Goal: Complete application form

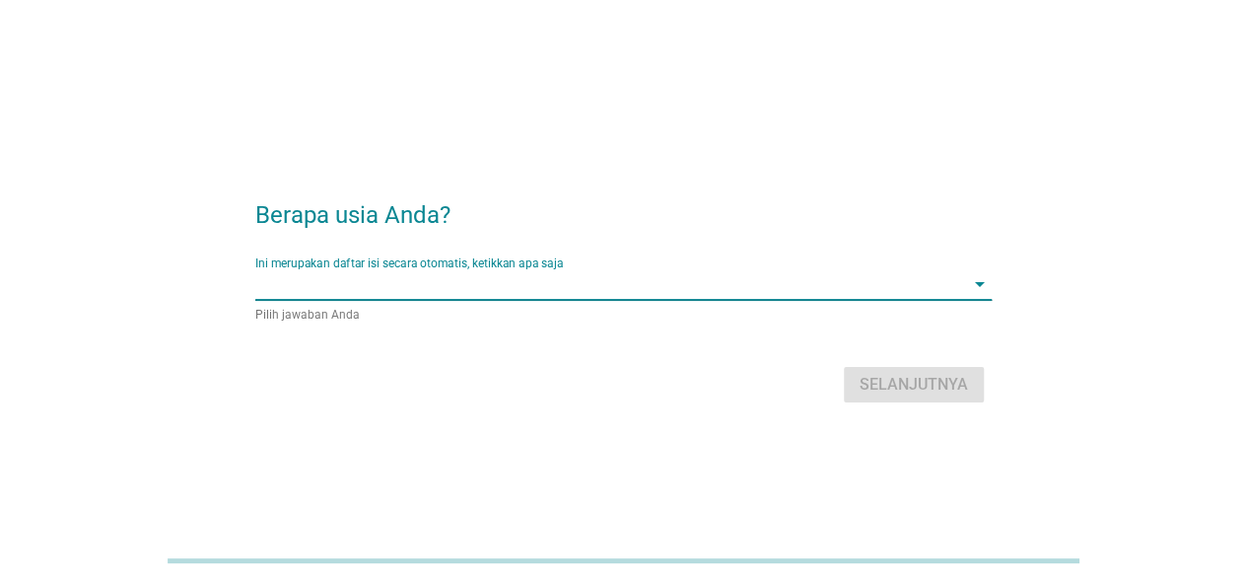
click at [519, 271] on input "Ini merupakan daftar isi secara otomatis, ketikkan apa saja" at bounding box center [609, 284] width 709 height 32
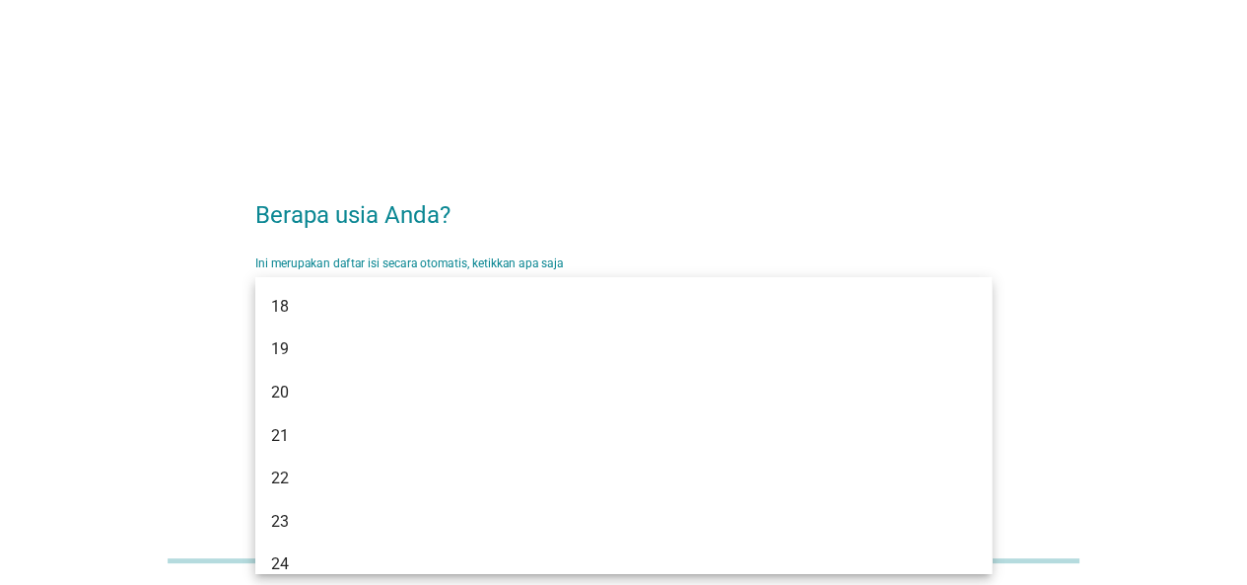
type input "33"
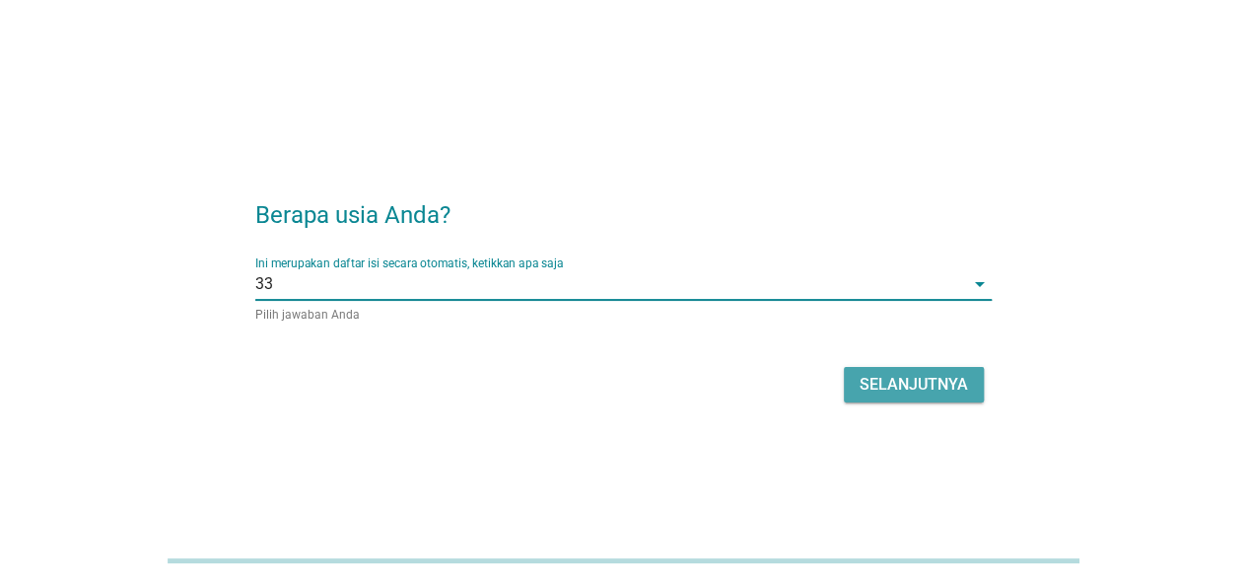
click at [880, 379] on div "Selanjutnya" at bounding box center [914, 385] width 108 height 24
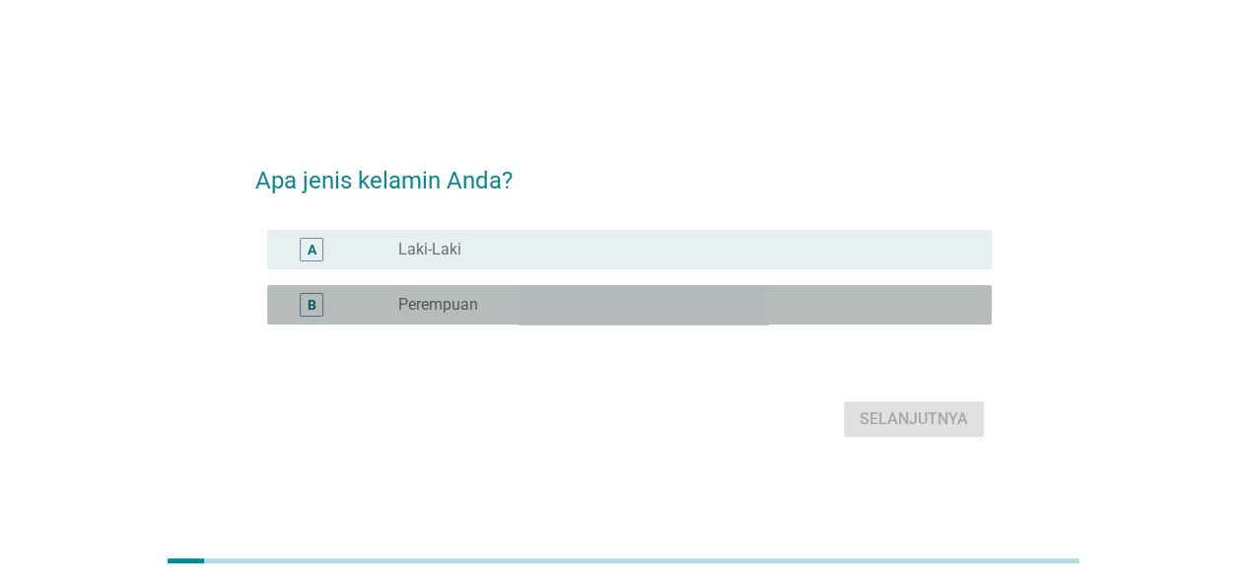
click at [797, 314] on div "radio_button_unchecked Perempuan" at bounding box center [679, 305] width 562 height 20
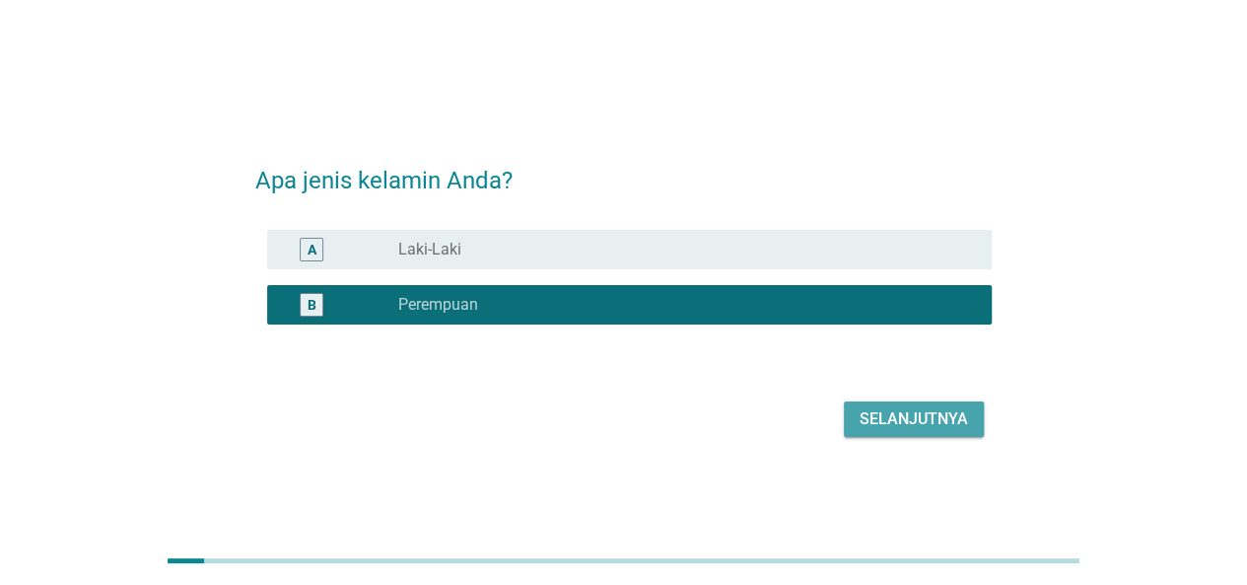
click at [885, 423] on div "Selanjutnya" at bounding box center [914, 419] width 108 height 24
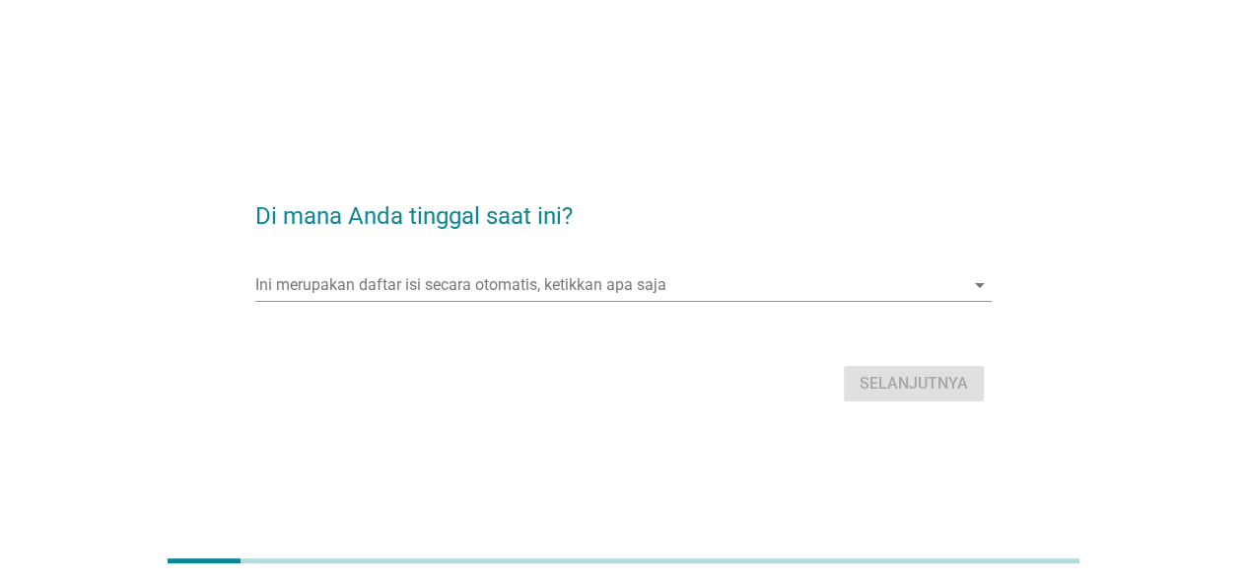
click at [857, 307] on div "Ini merupakan daftar isi secara otomatis, ketikkan apa saja arrow_drop_down" at bounding box center [623, 294] width 737 height 51
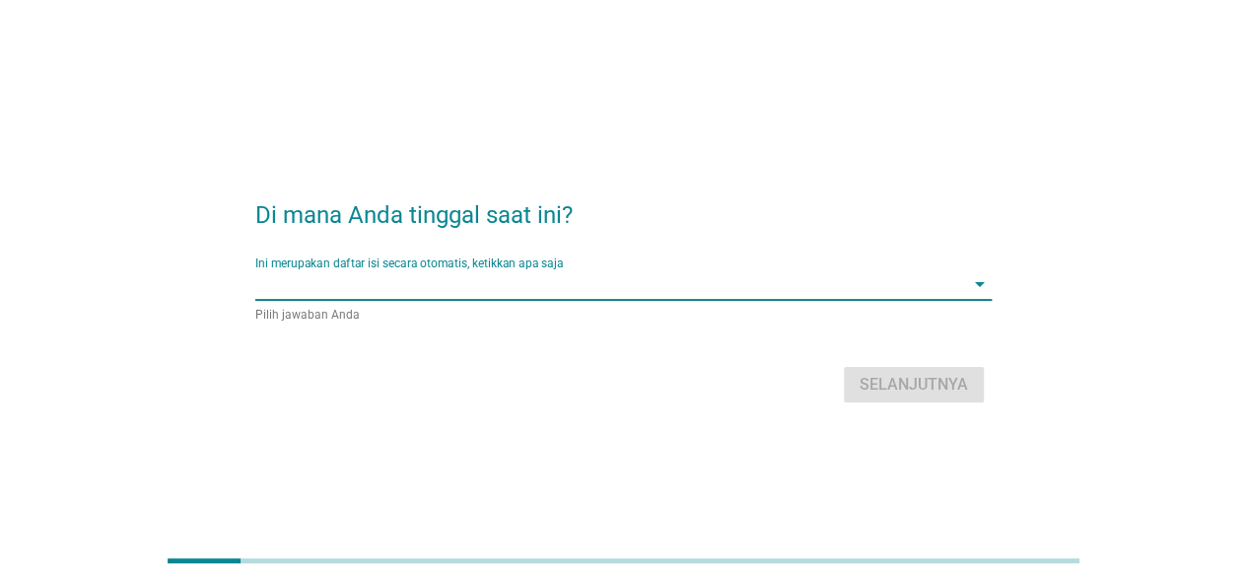
click at [828, 289] on input "Ini merupakan daftar isi secara otomatis, ketikkan apa saja" at bounding box center [609, 284] width 709 height 32
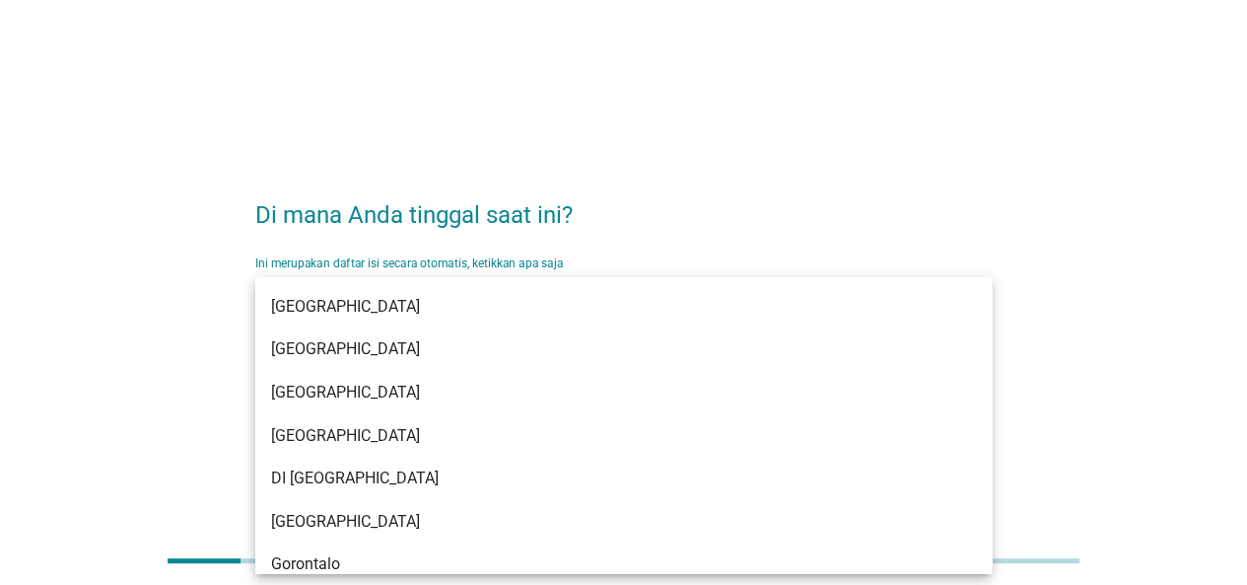
type input "n"
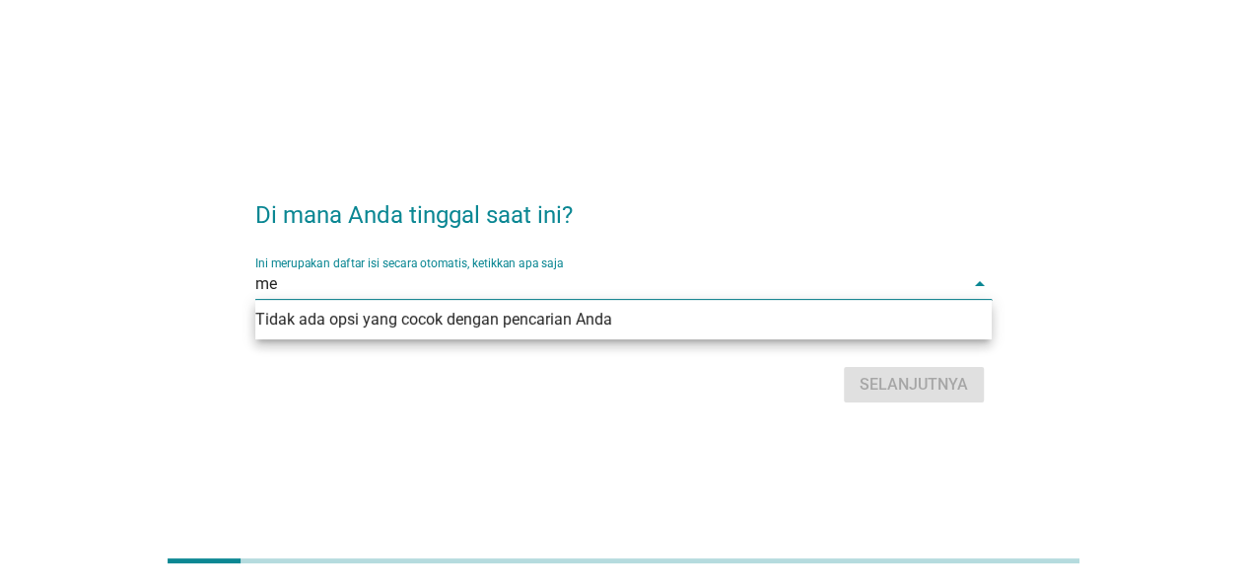
type input "m"
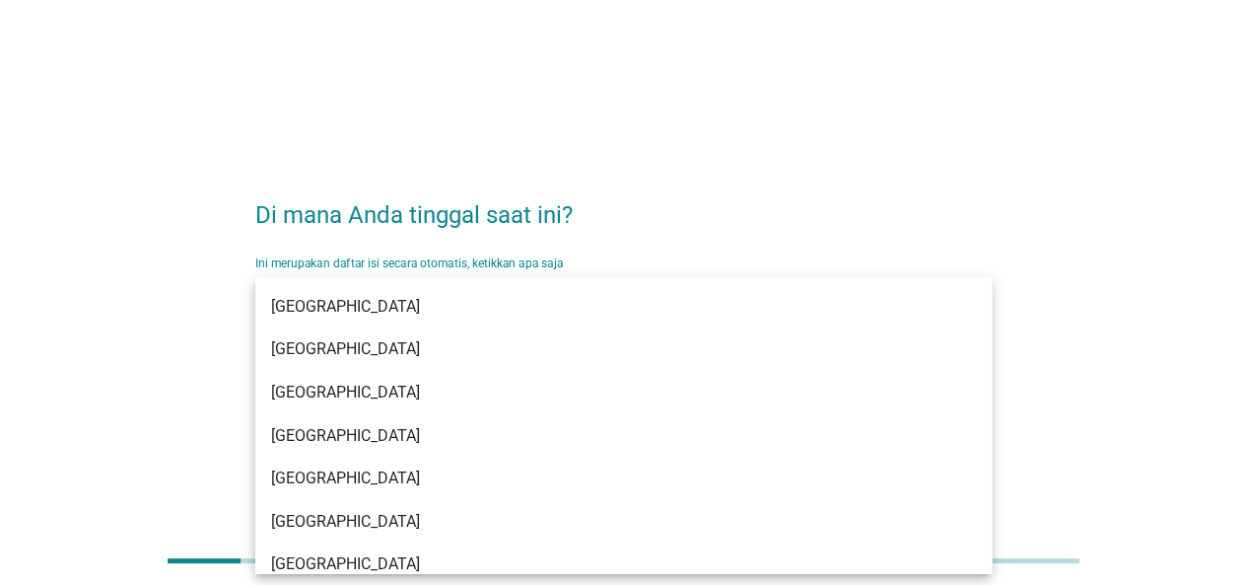
type input "sum"
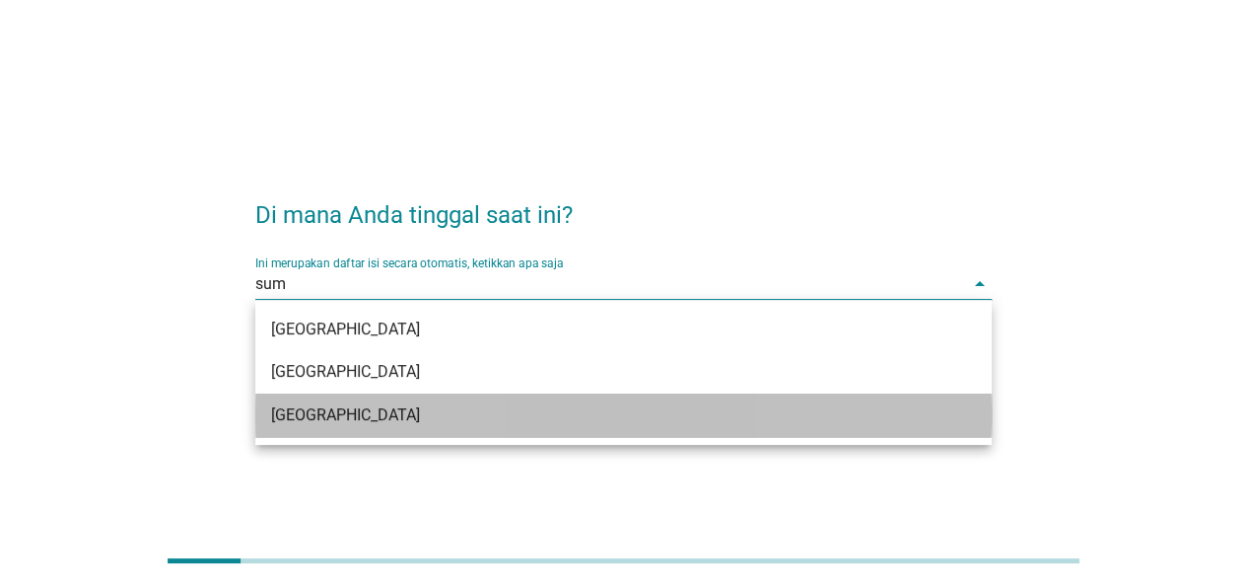
click at [542, 420] on div "[GEOGRAPHIC_DATA]" at bounding box center [594, 415] width 646 height 24
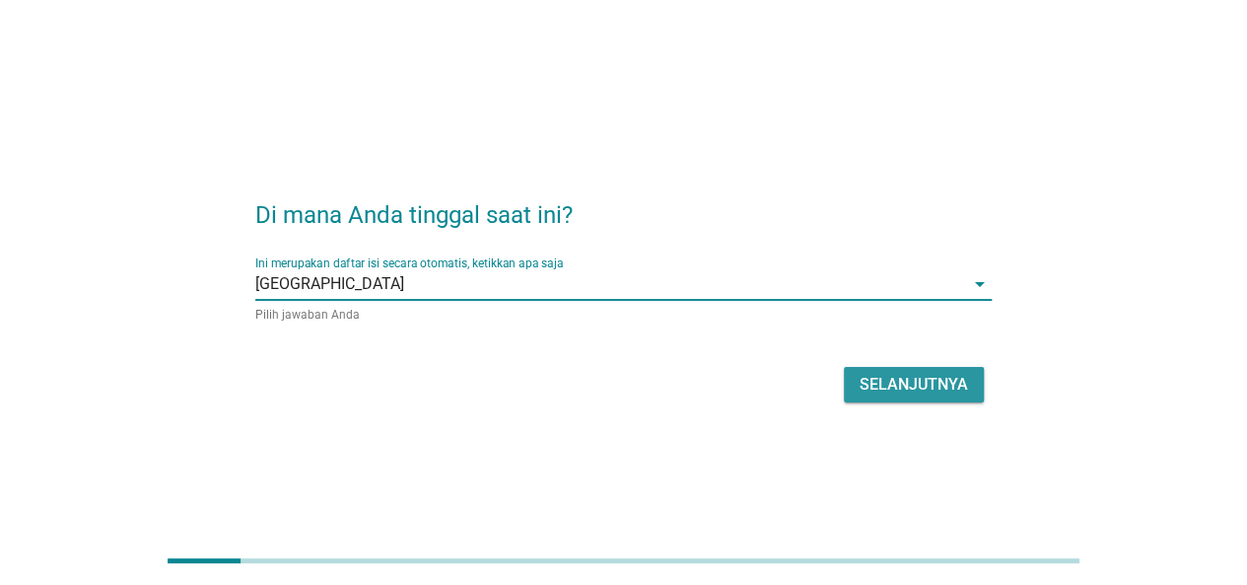
click at [948, 394] on div "Selanjutnya" at bounding box center [914, 385] width 108 height 24
click at [948, 394] on div "Selanjutnya" at bounding box center [623, 384] width 737 height 47
